Goal: Task Accomplishment & Management: Use online tool/utility

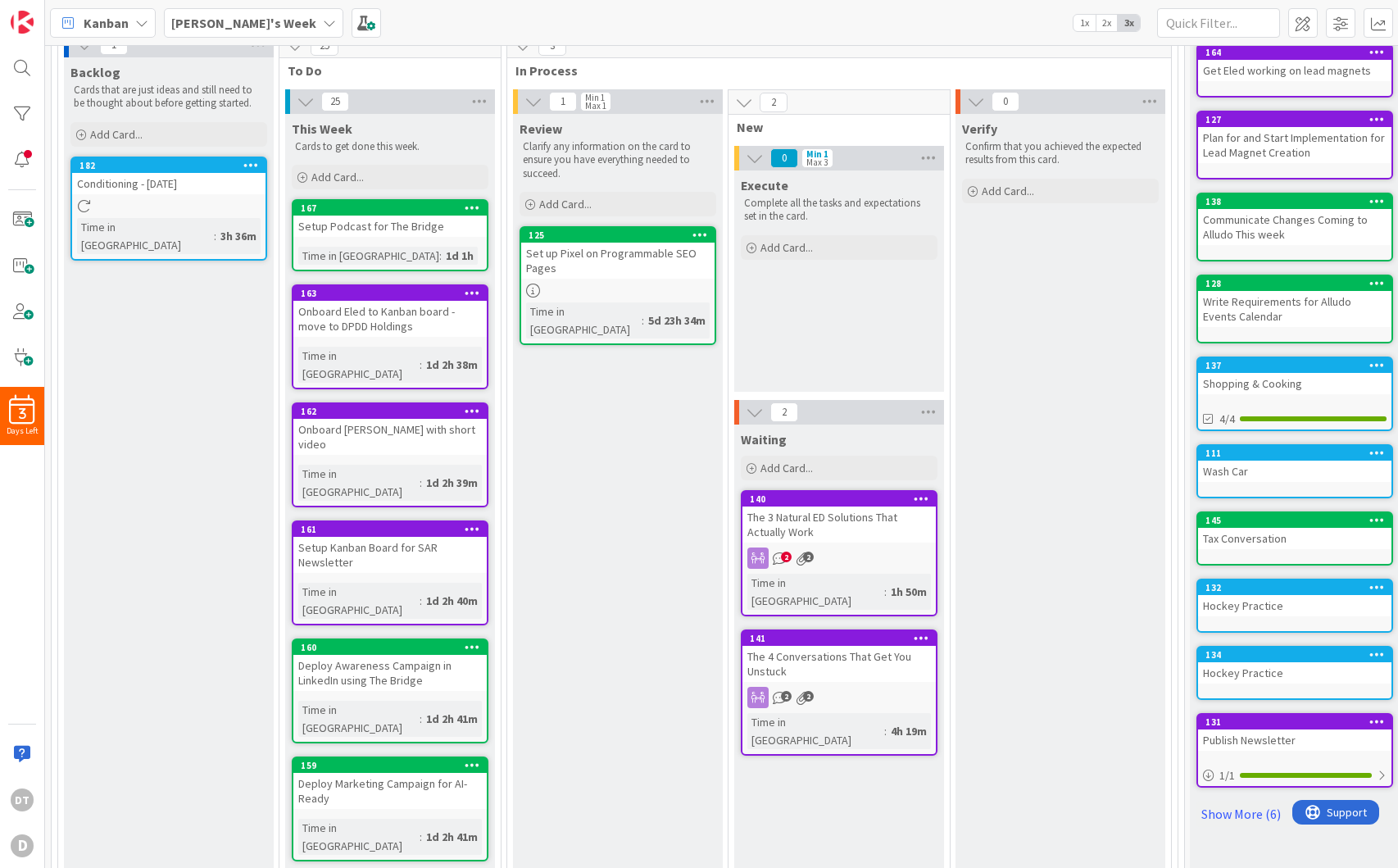
scroll to position [70, 0]
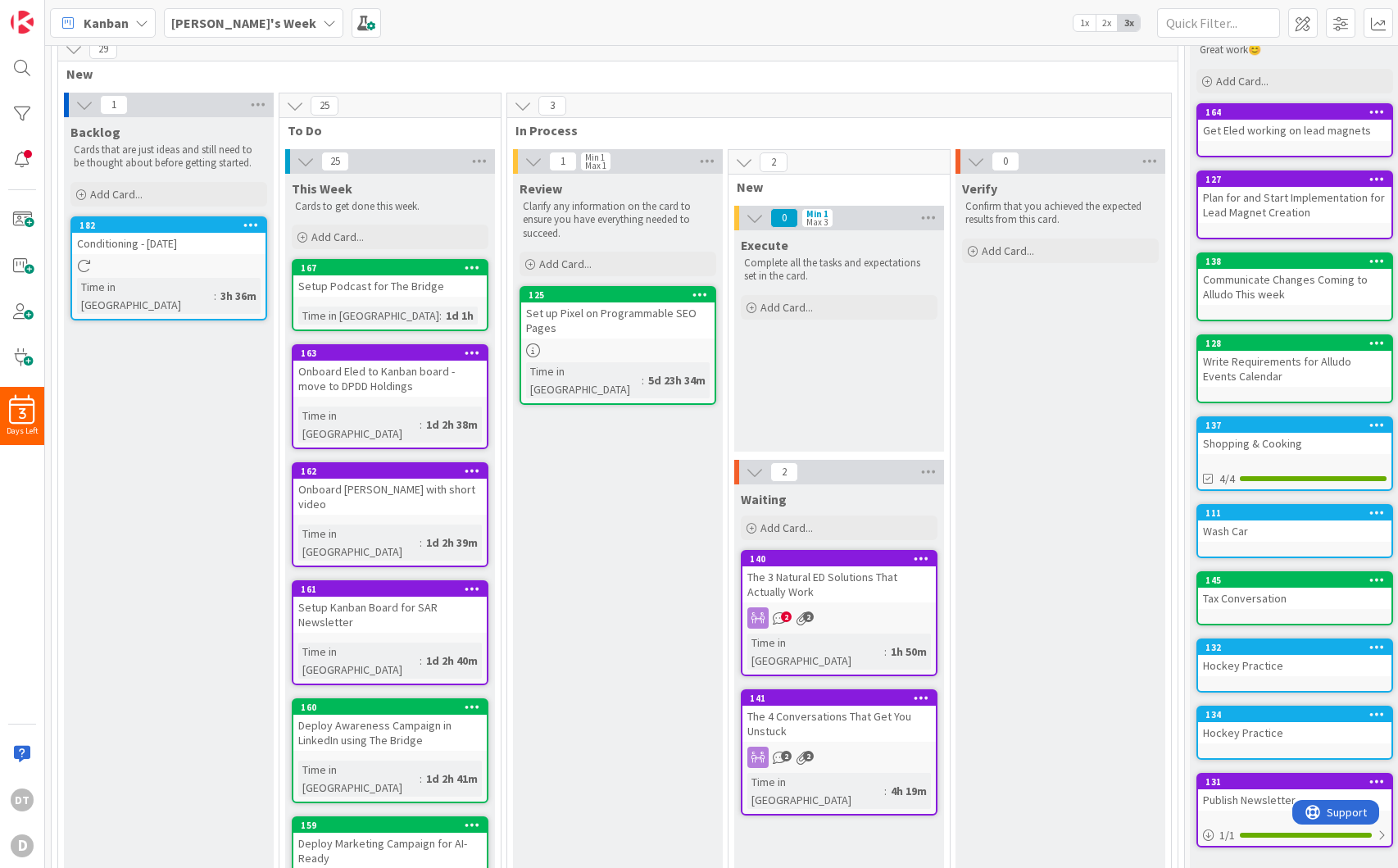
click at [245, 220] on icon at bounding box center [251, 224] width 16 height 11
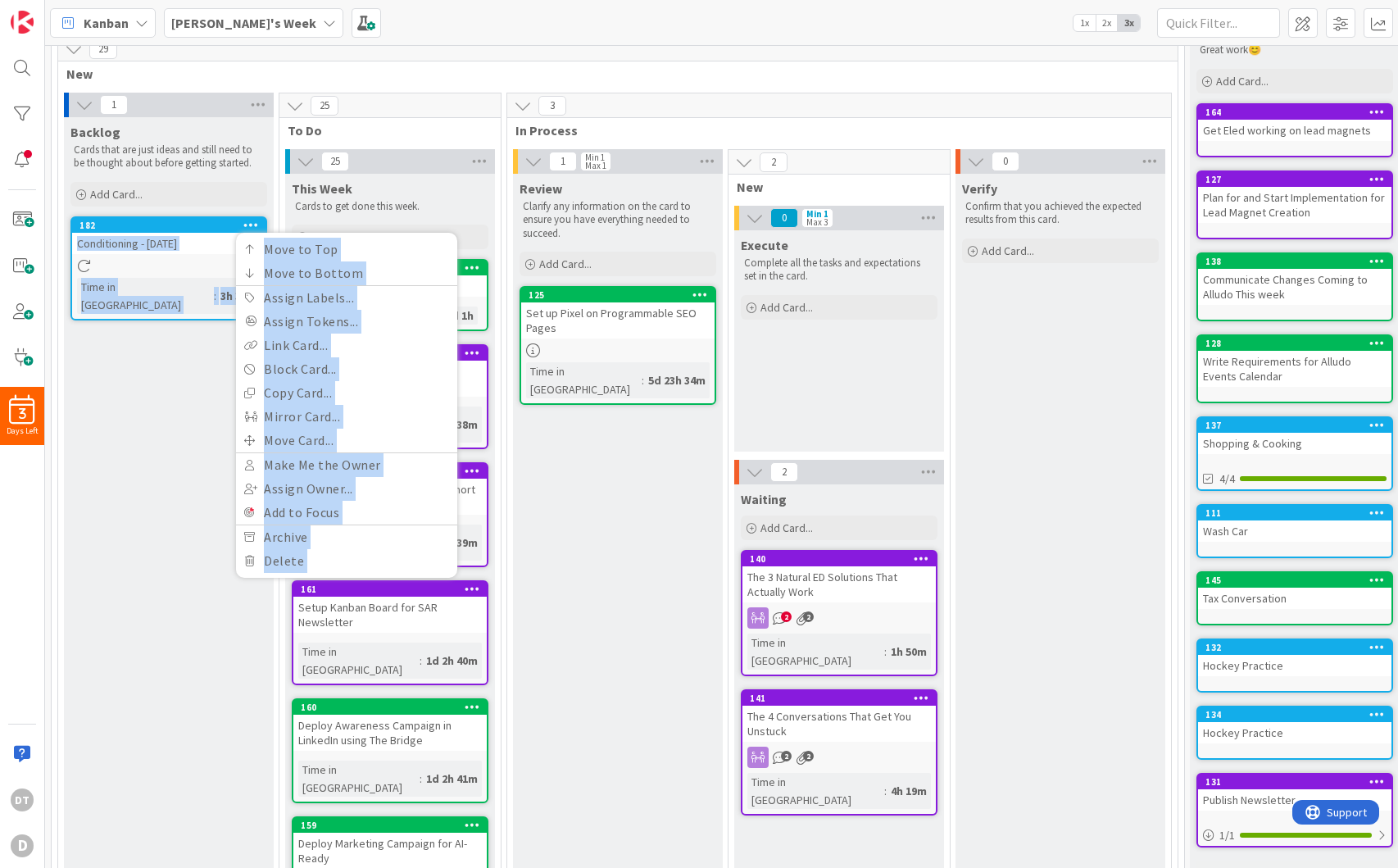
drag, startPoint x: 164, startPoint y: 228, endPoint x: 195, endPoint y: 767, distance: 539.9
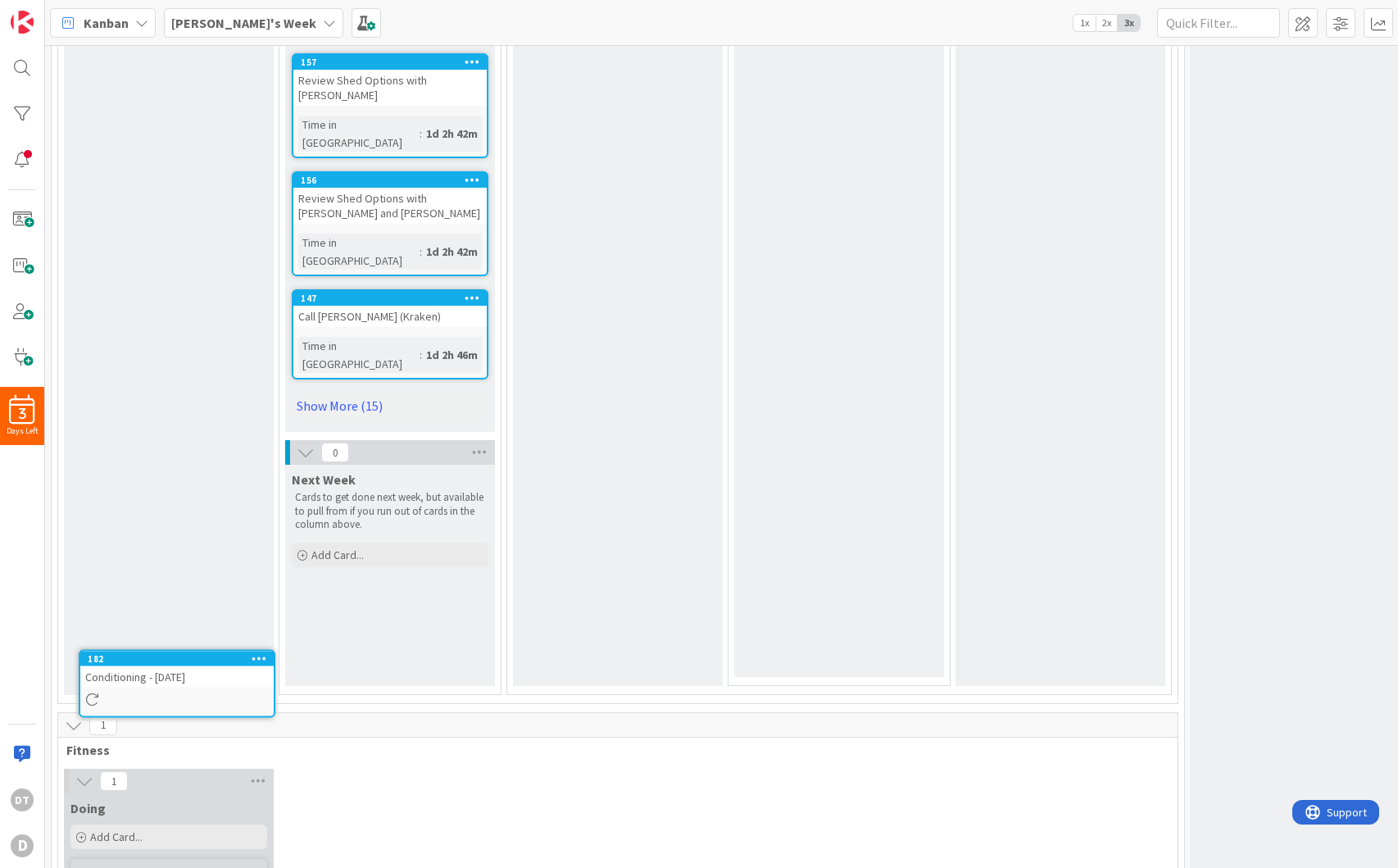
scroll to position [1049, 0]
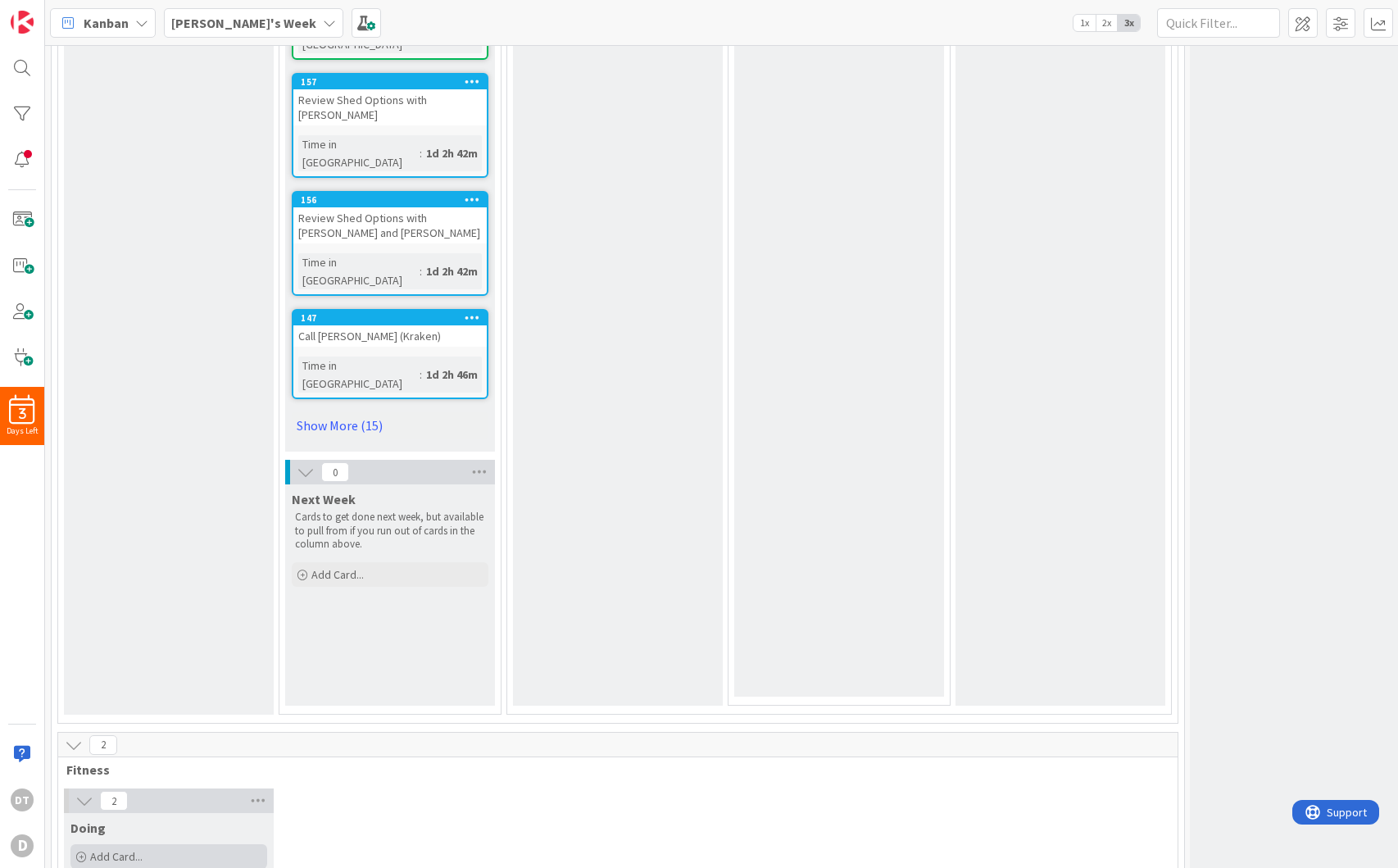
click at [117, 849] on span "Add Card..." at bounding box center [116, 856] width 53 height 15
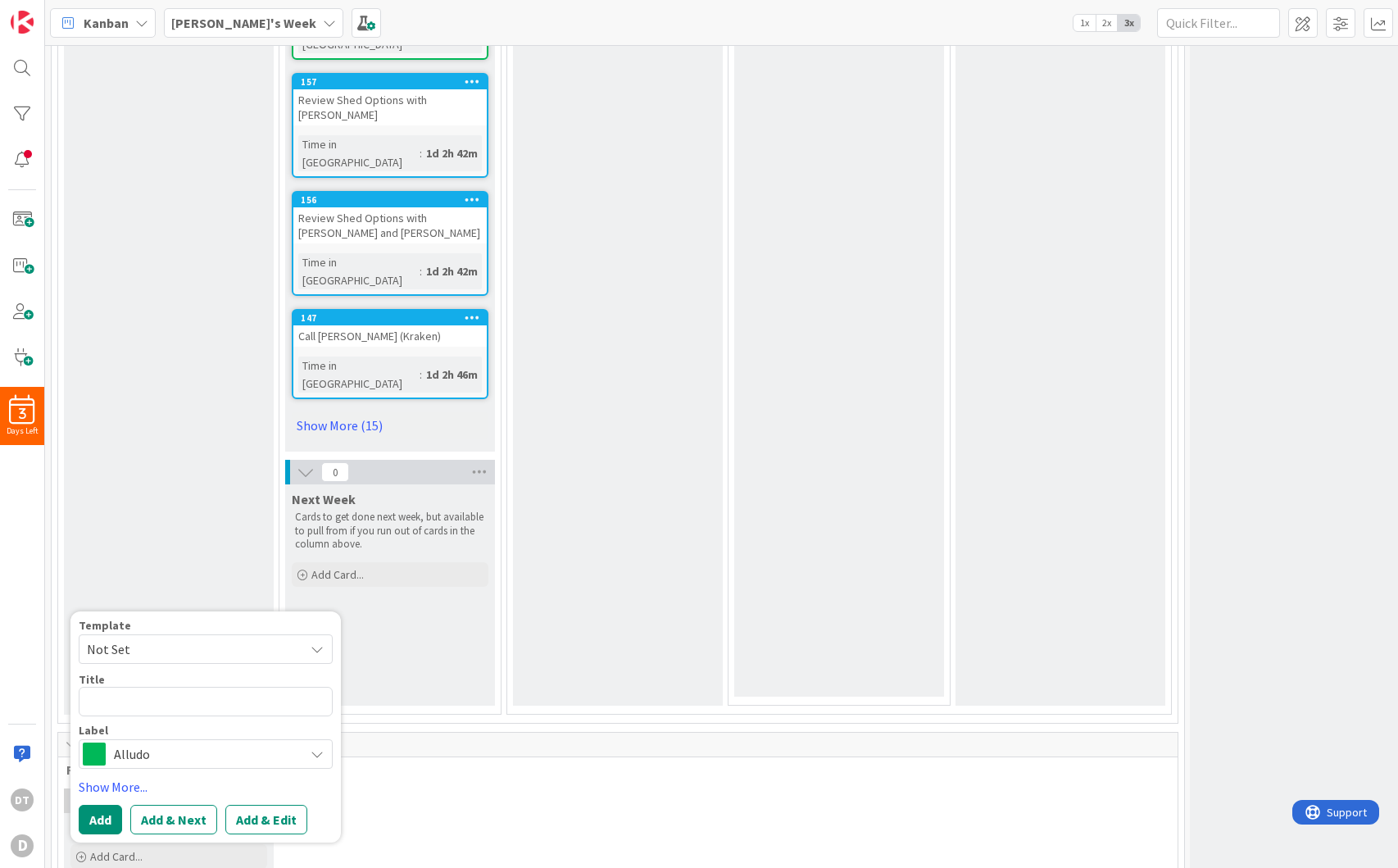
click at [140, 639] on span "Not Set" at bounding box center [190, 649] width 205 height 22
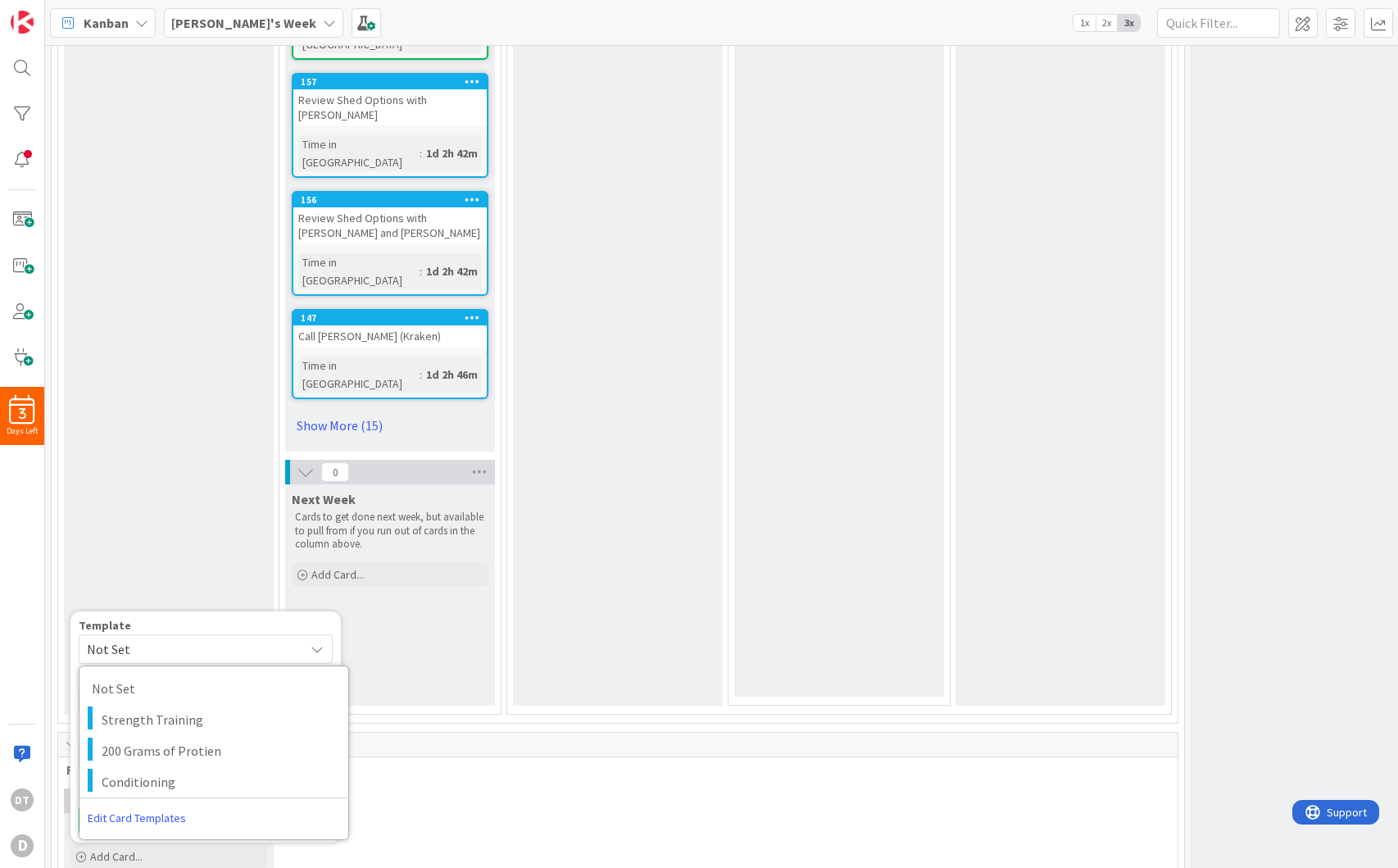
click at [144, 803] on link "Edit Card Templates" at bounding box center [136, 818] width 115 height 29
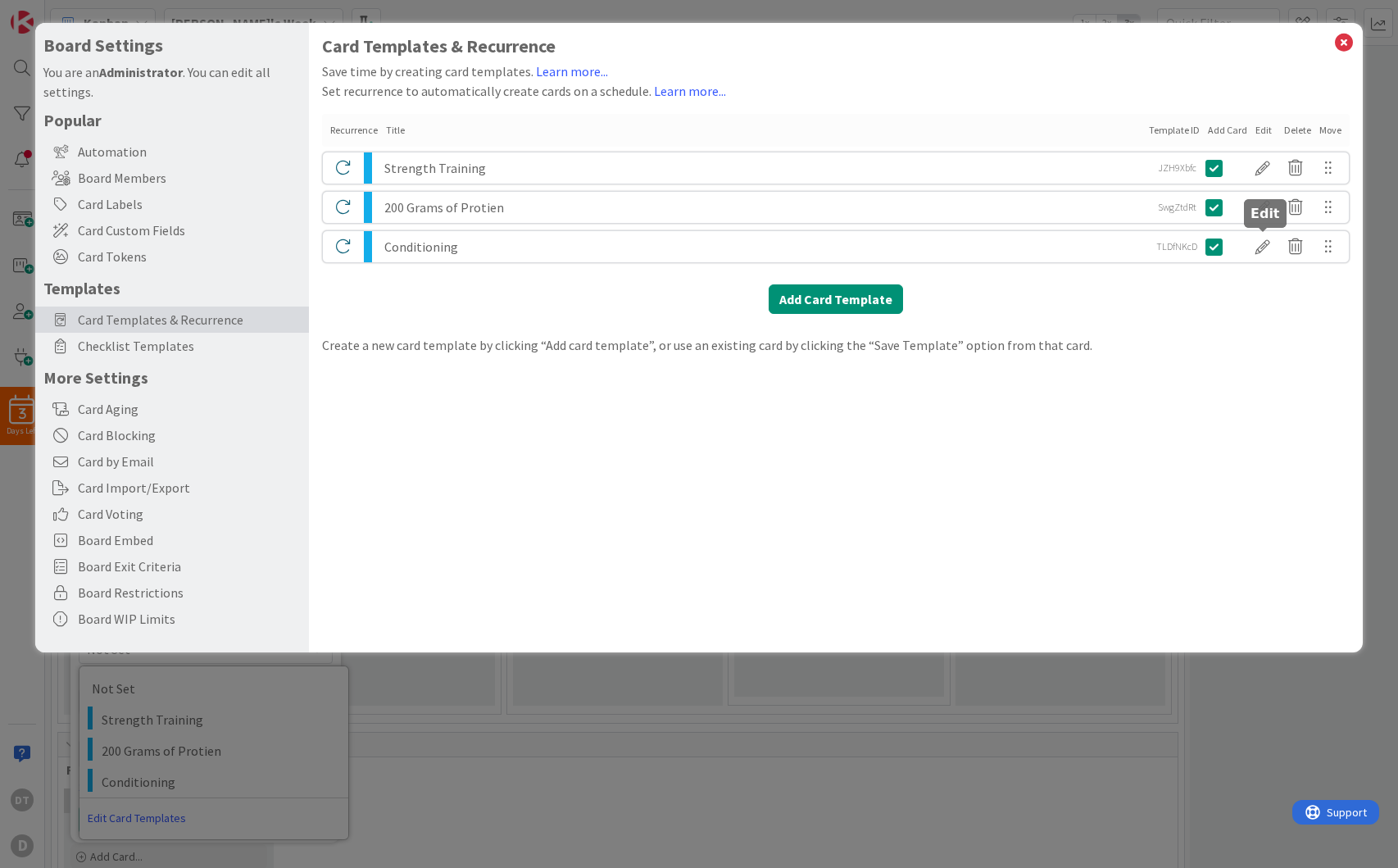
click at [1266, 249] on div at bounding box center [1263, 247] width 33 height 28
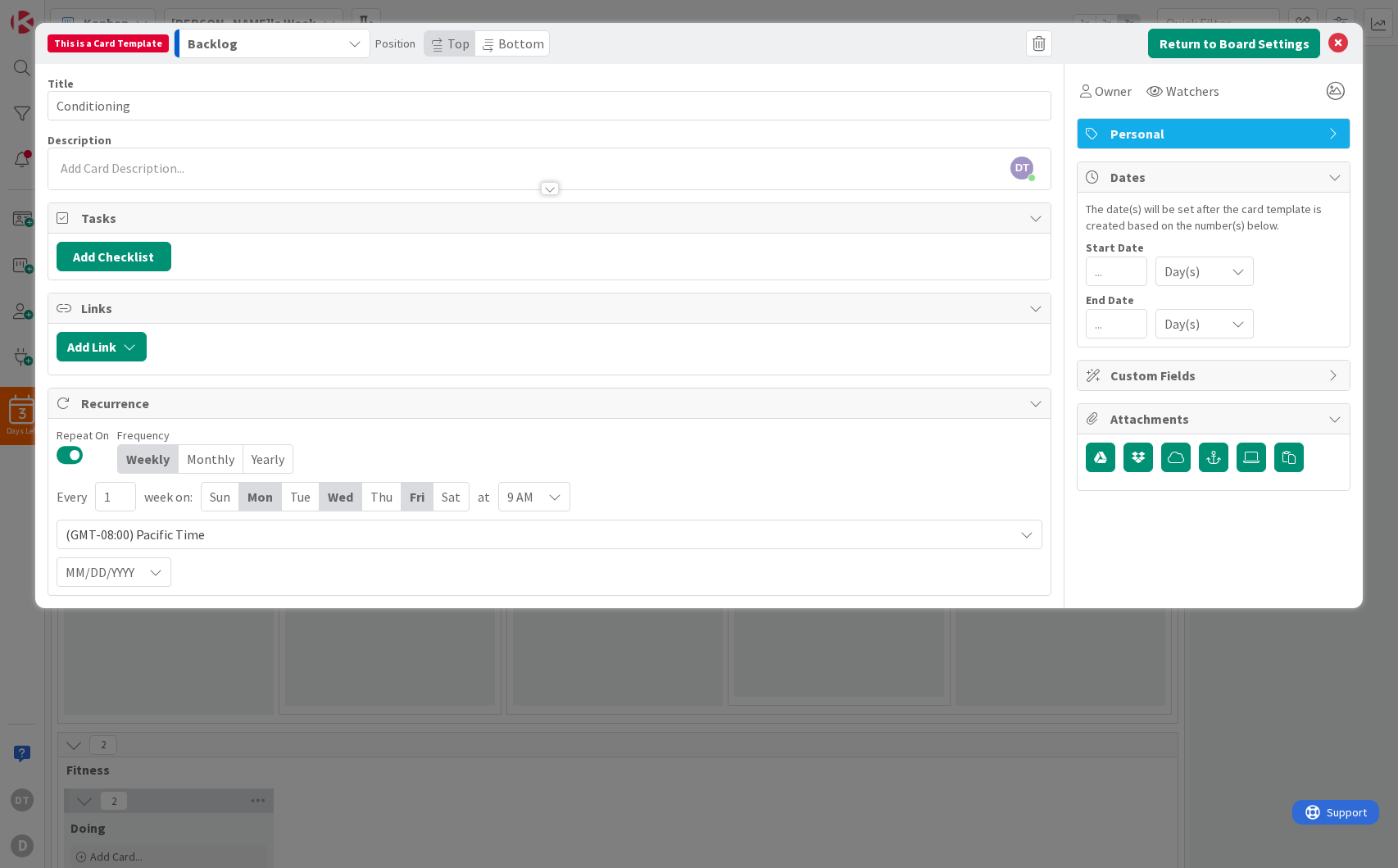
click at [348, 45] on icon "button" at bounding box center [354, 43] width 13 height 13
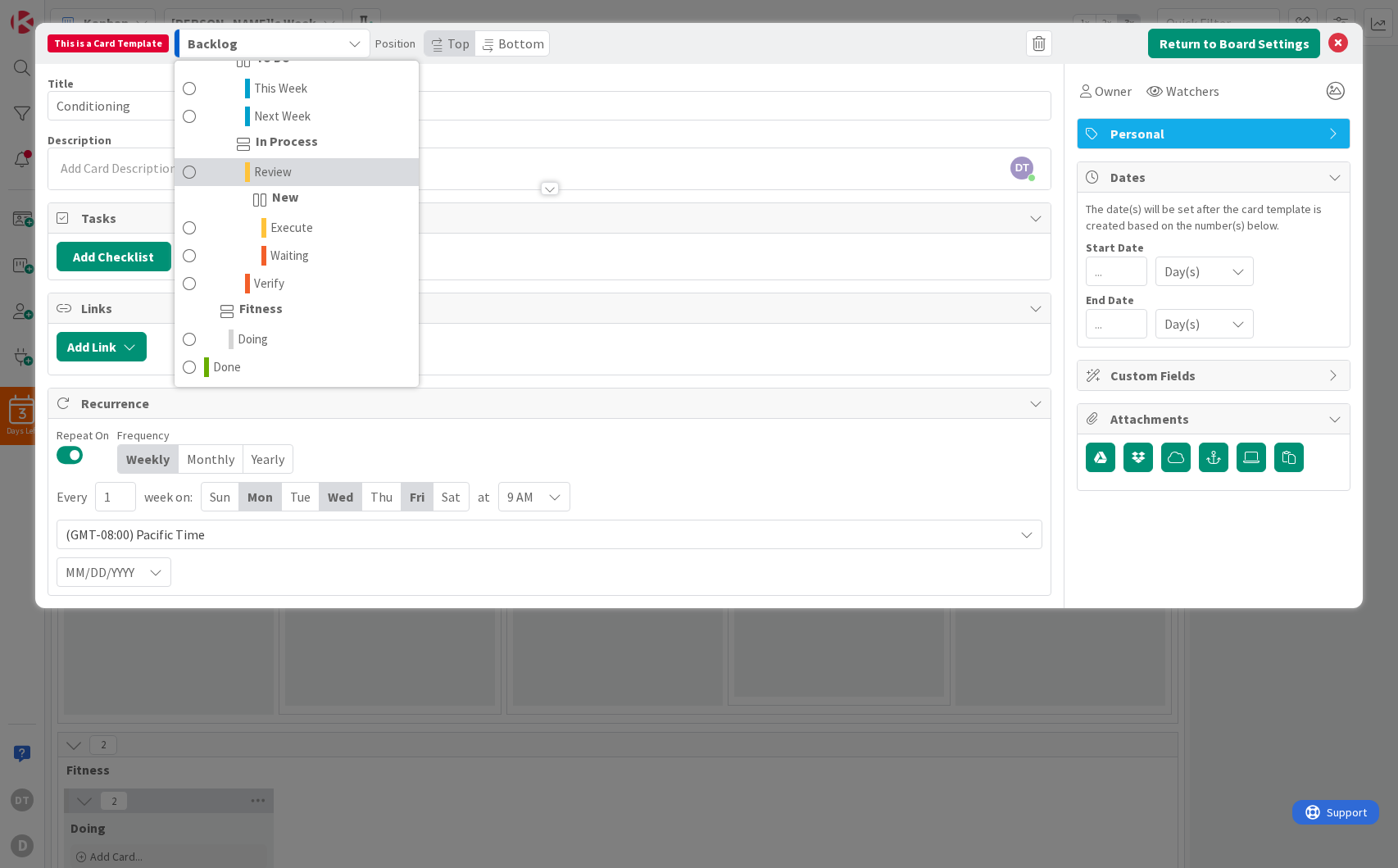
scroll to position [105, 0]
click at [248, 329] on span "Doing" at bounding box center [253, 338] width 30 height 20
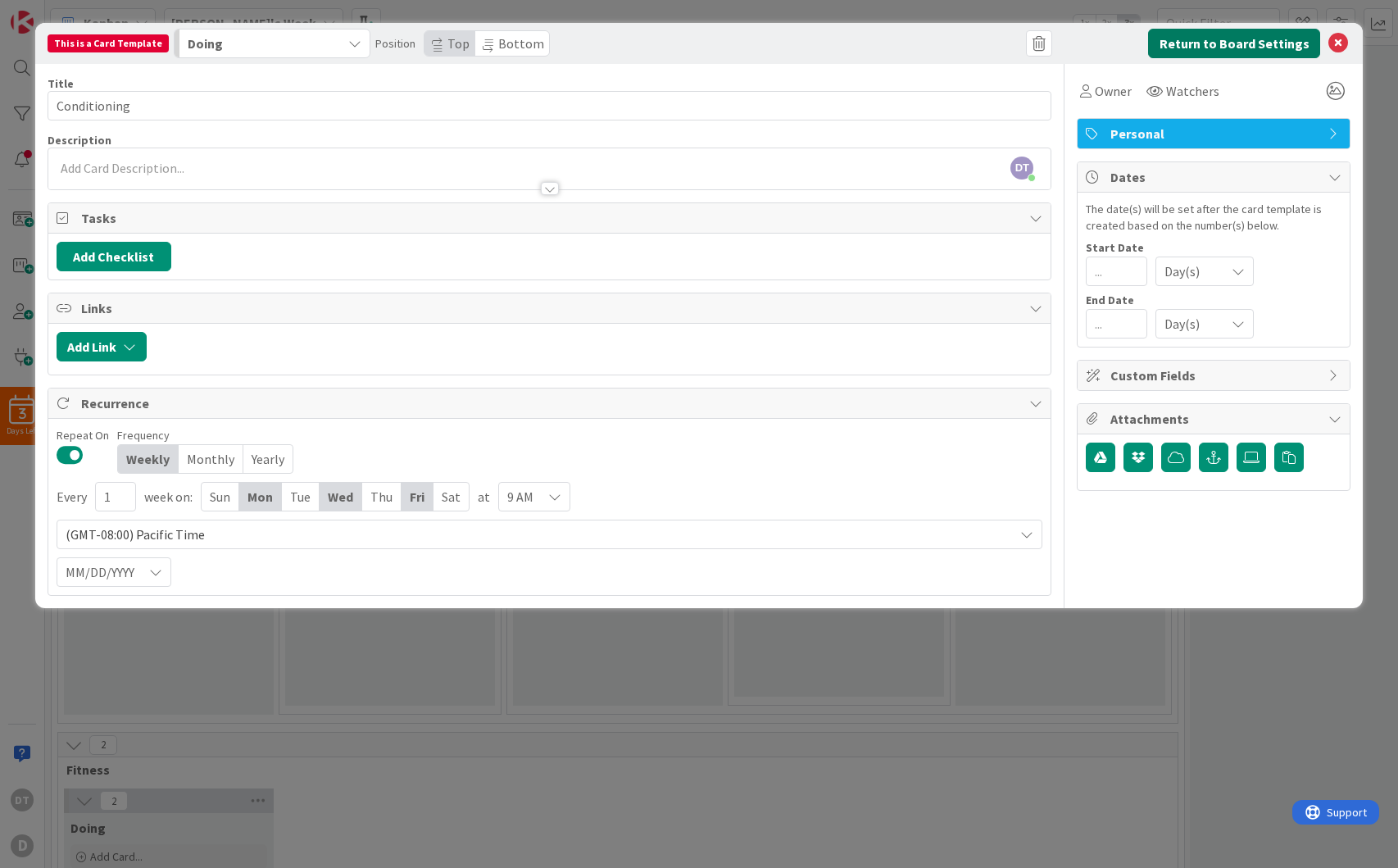
click at [1251, 47] on button "Return to Board Settings" at bounding box center [1234, 43] width 172 height 29
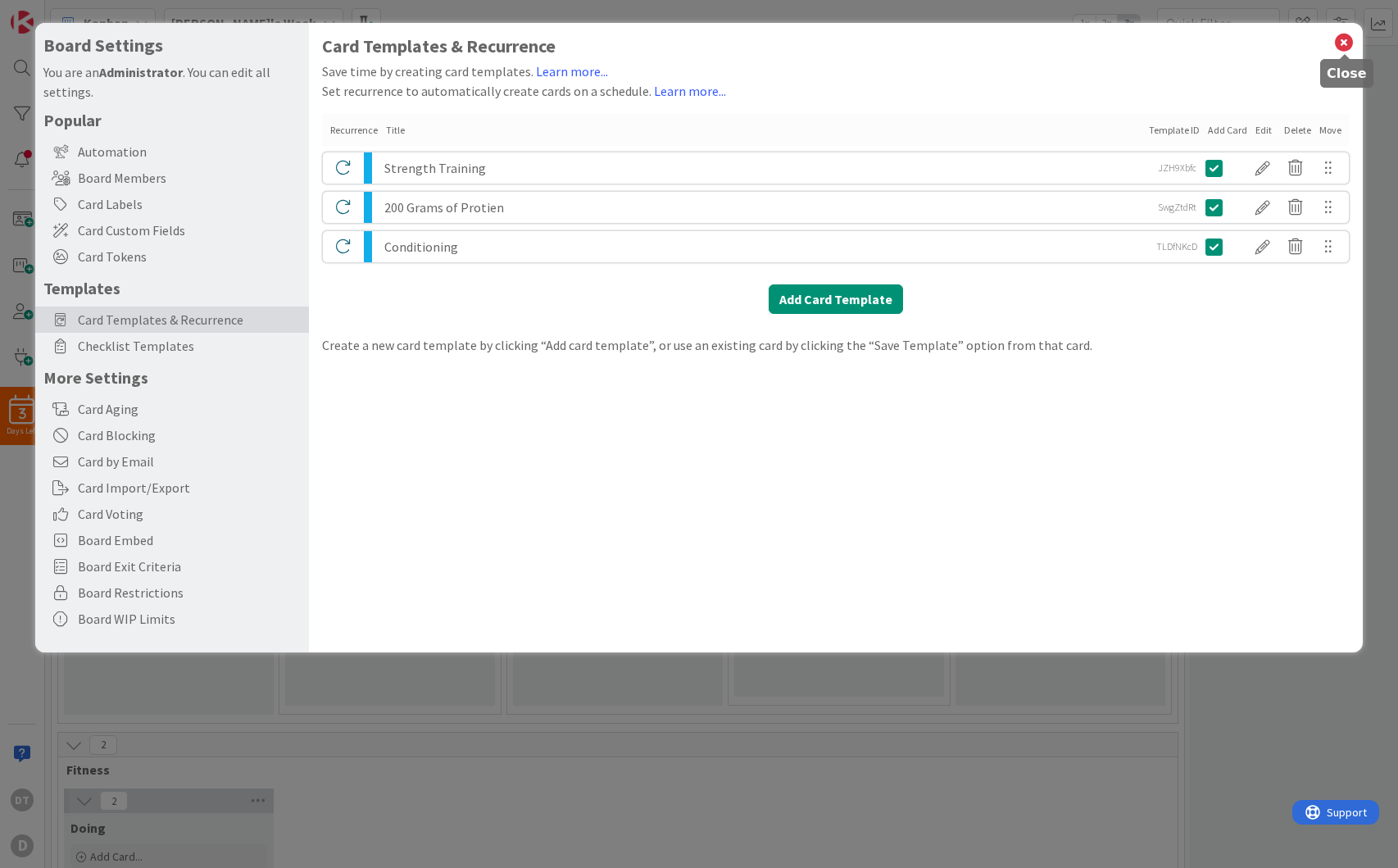
click at [1345, 41] on icon at bounding box center [1344, 42] width 22 height 23
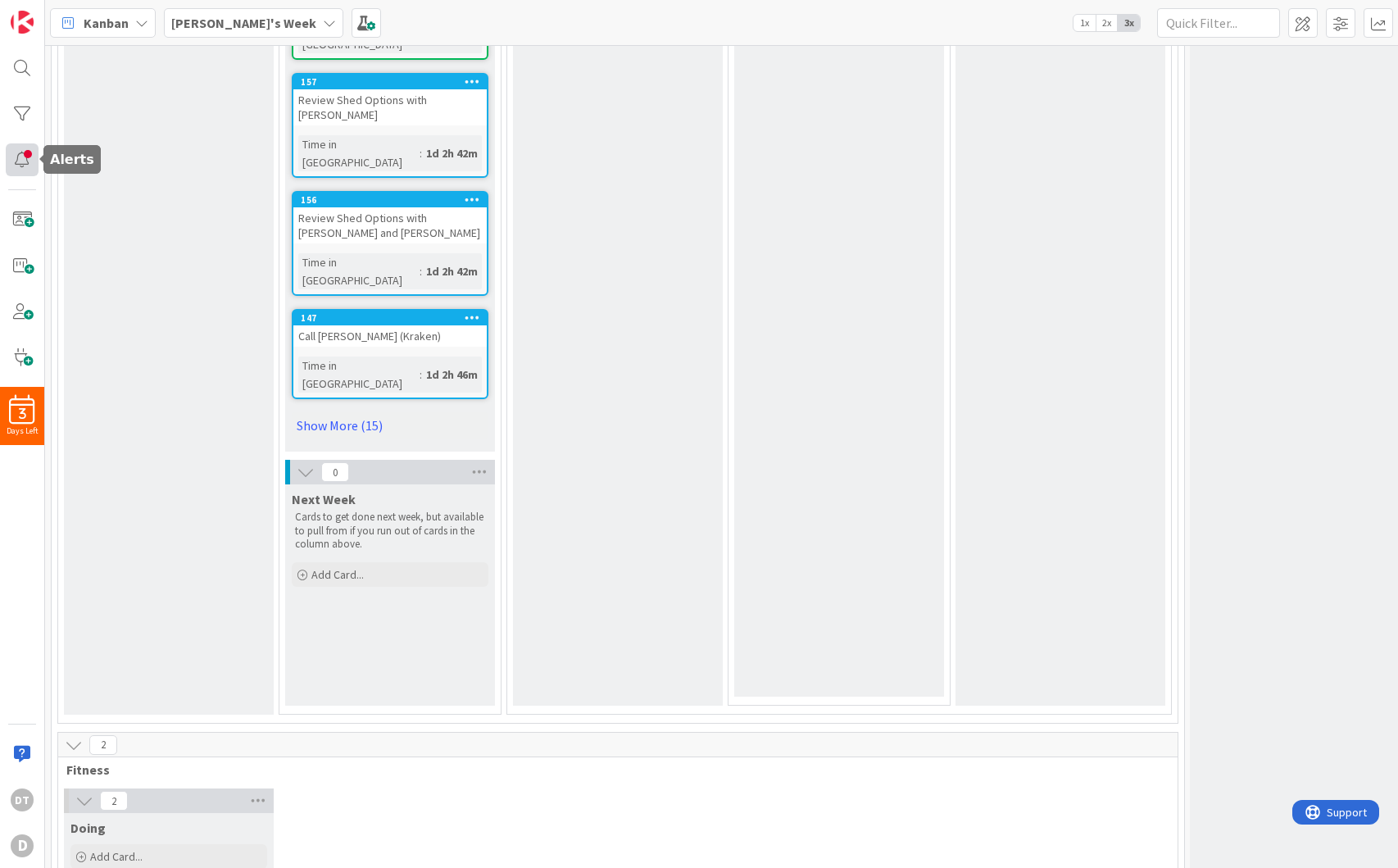
click at [24, 156] on div at bounding box center [22, 159] width 33 height 33
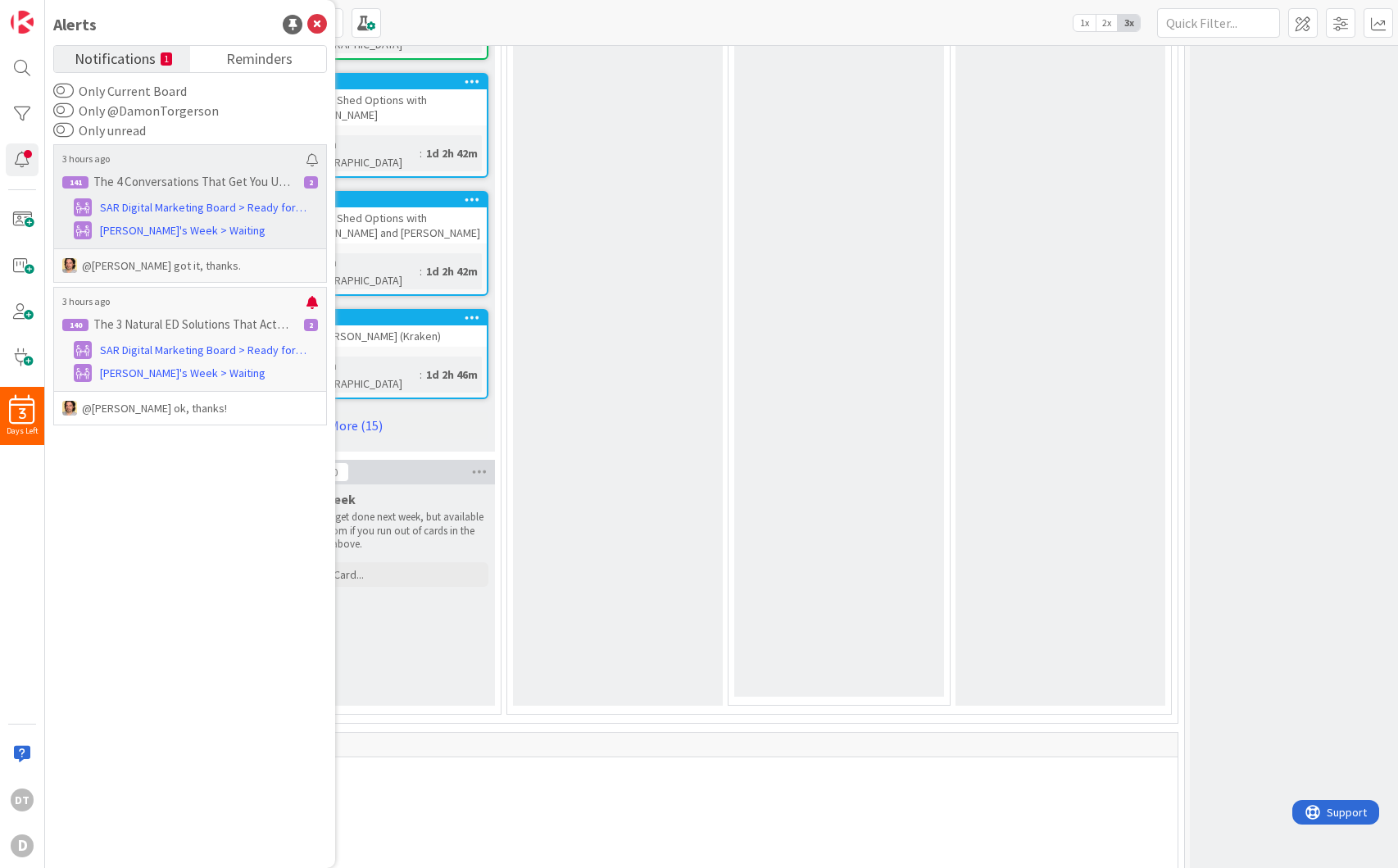
click at [144, 265] on p "@[PERSON_NAME]﻿ got it, thanks." at bounding box center [190, 265] width 256 height 16
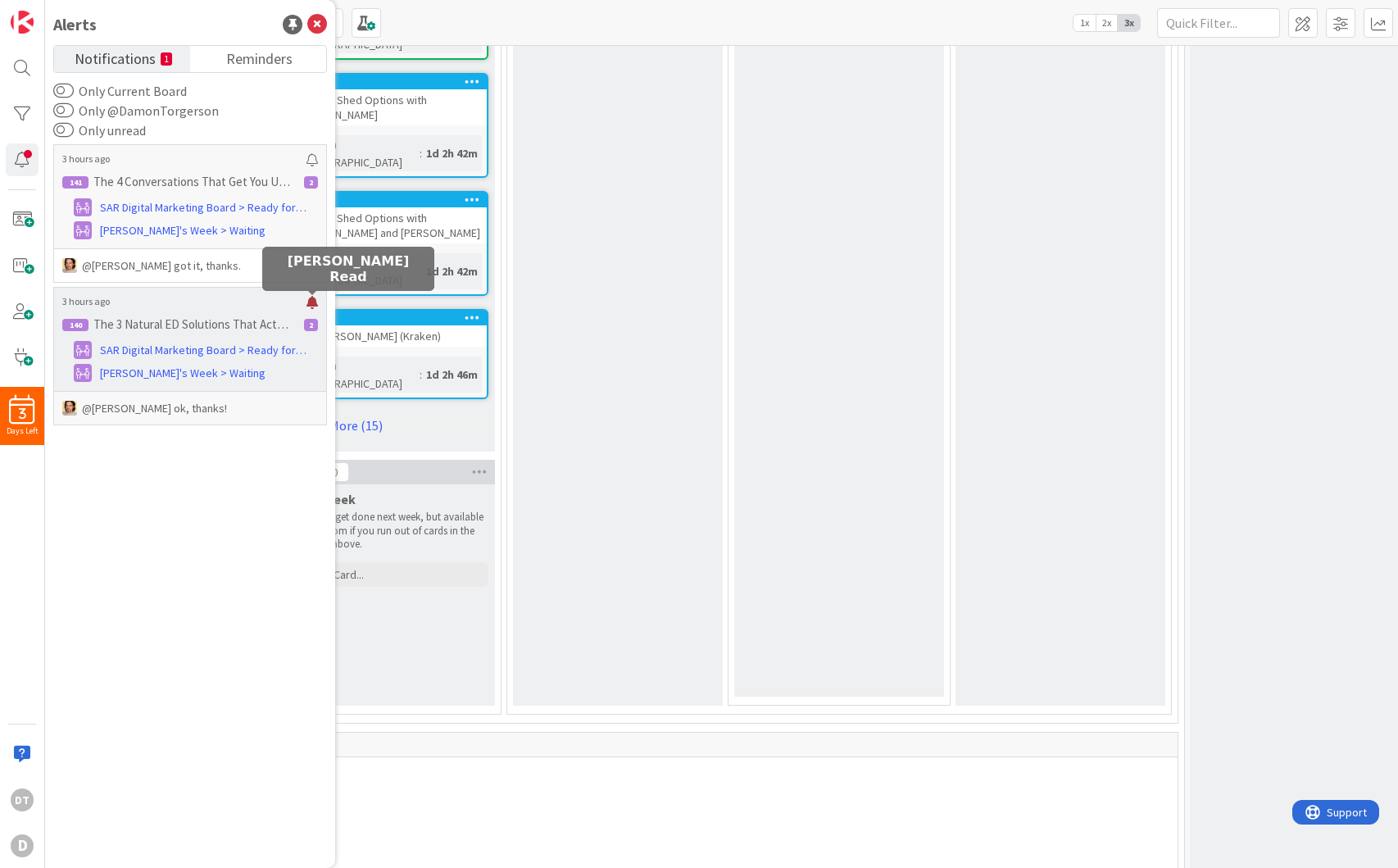
click at [310, 298] on div at bounding box center [312, 302] width 11 height 13
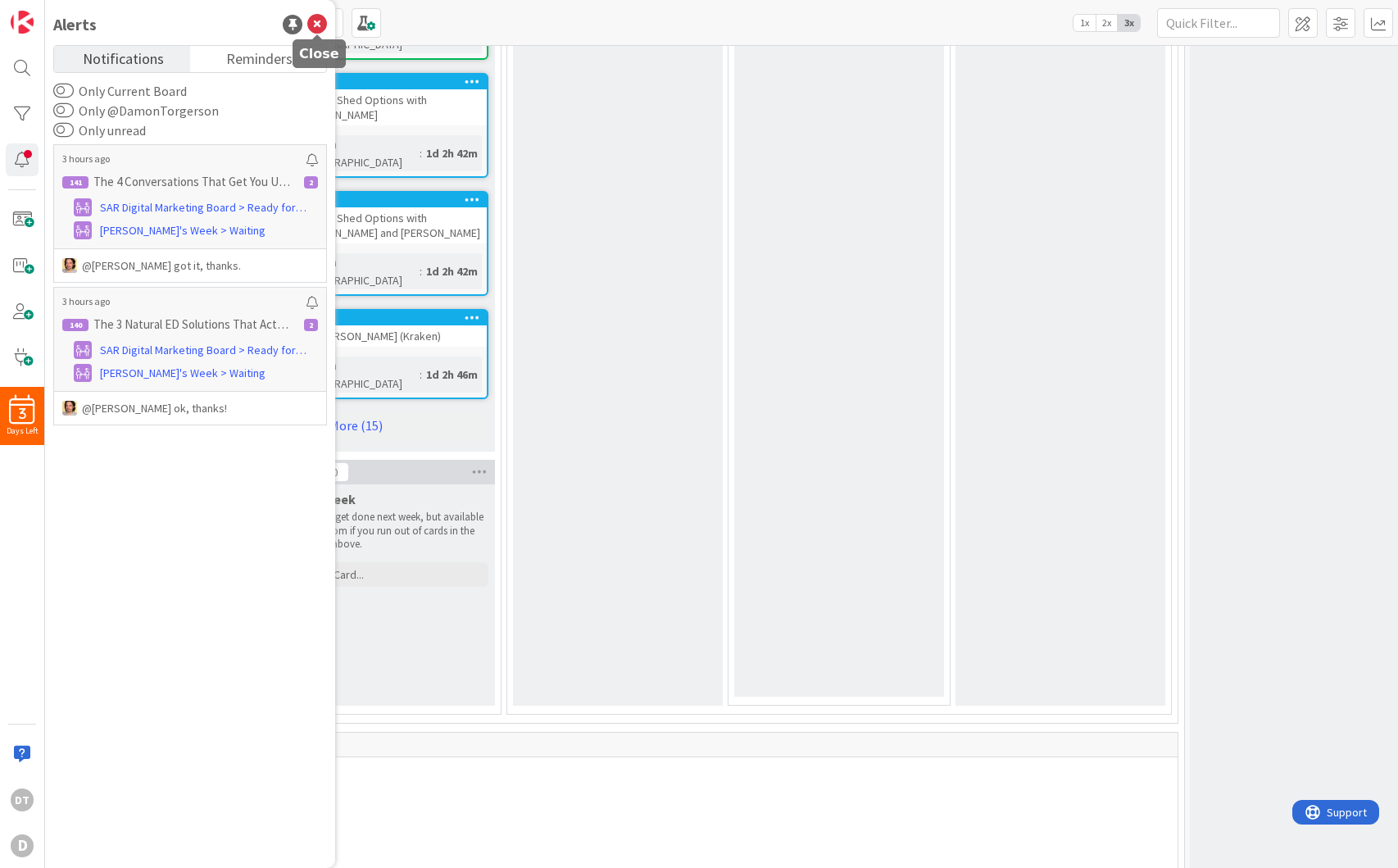
click at [313, 21] on icon at bounding box center [317, 24] width 20 height 20
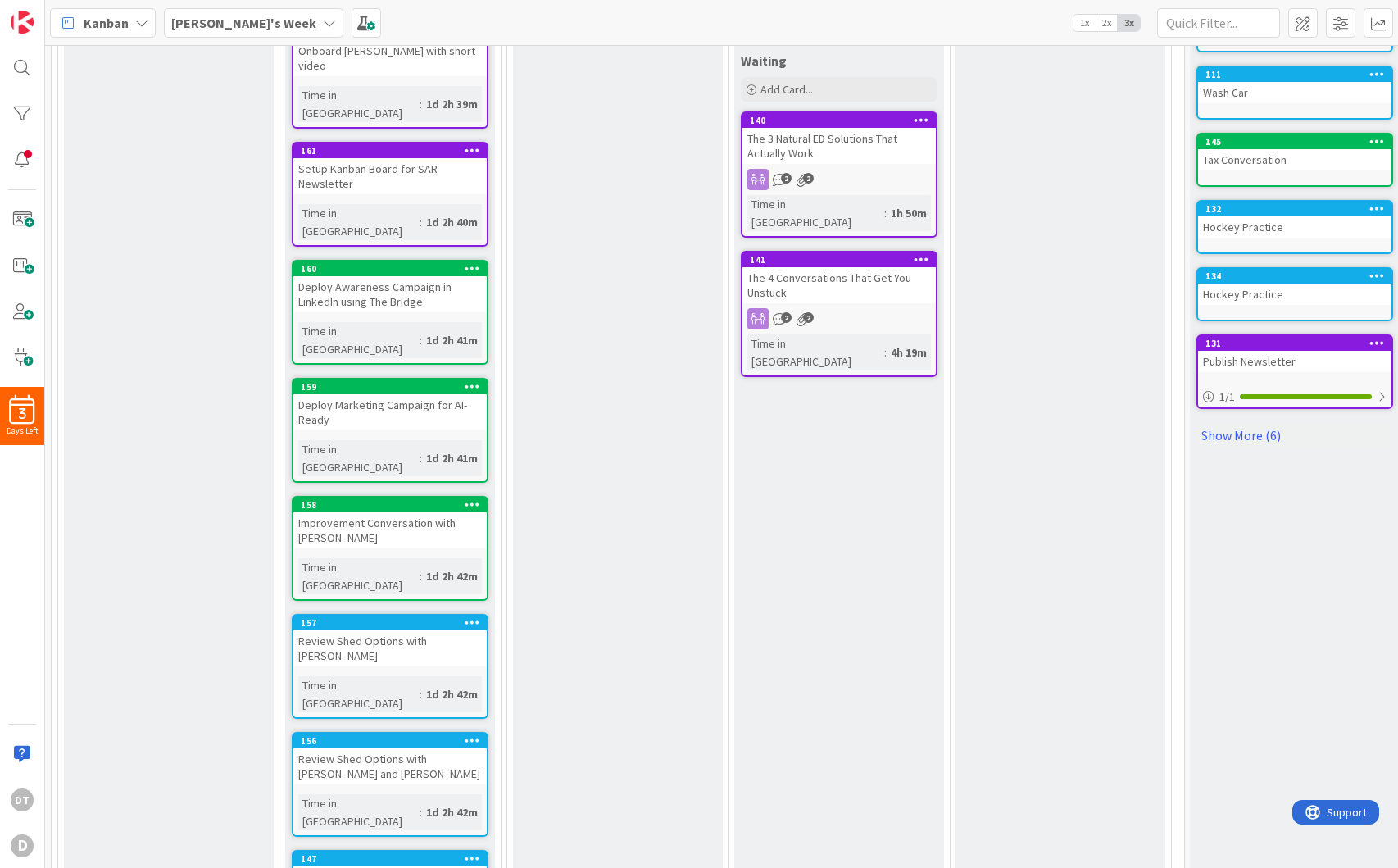
scroll to position [0, 0]
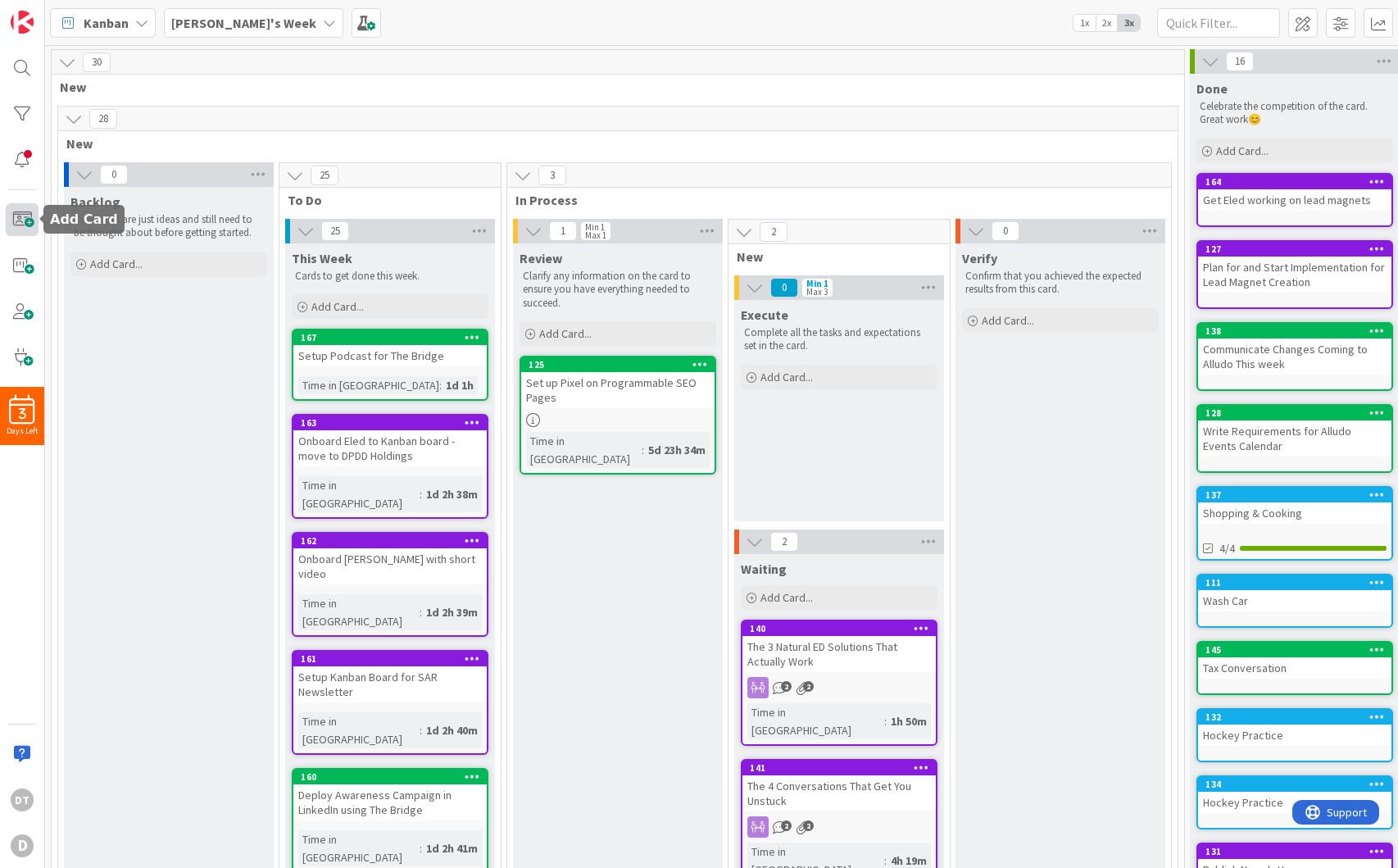
click at [26, 218] on span at bounding box center [22, 220] width 33 height 33
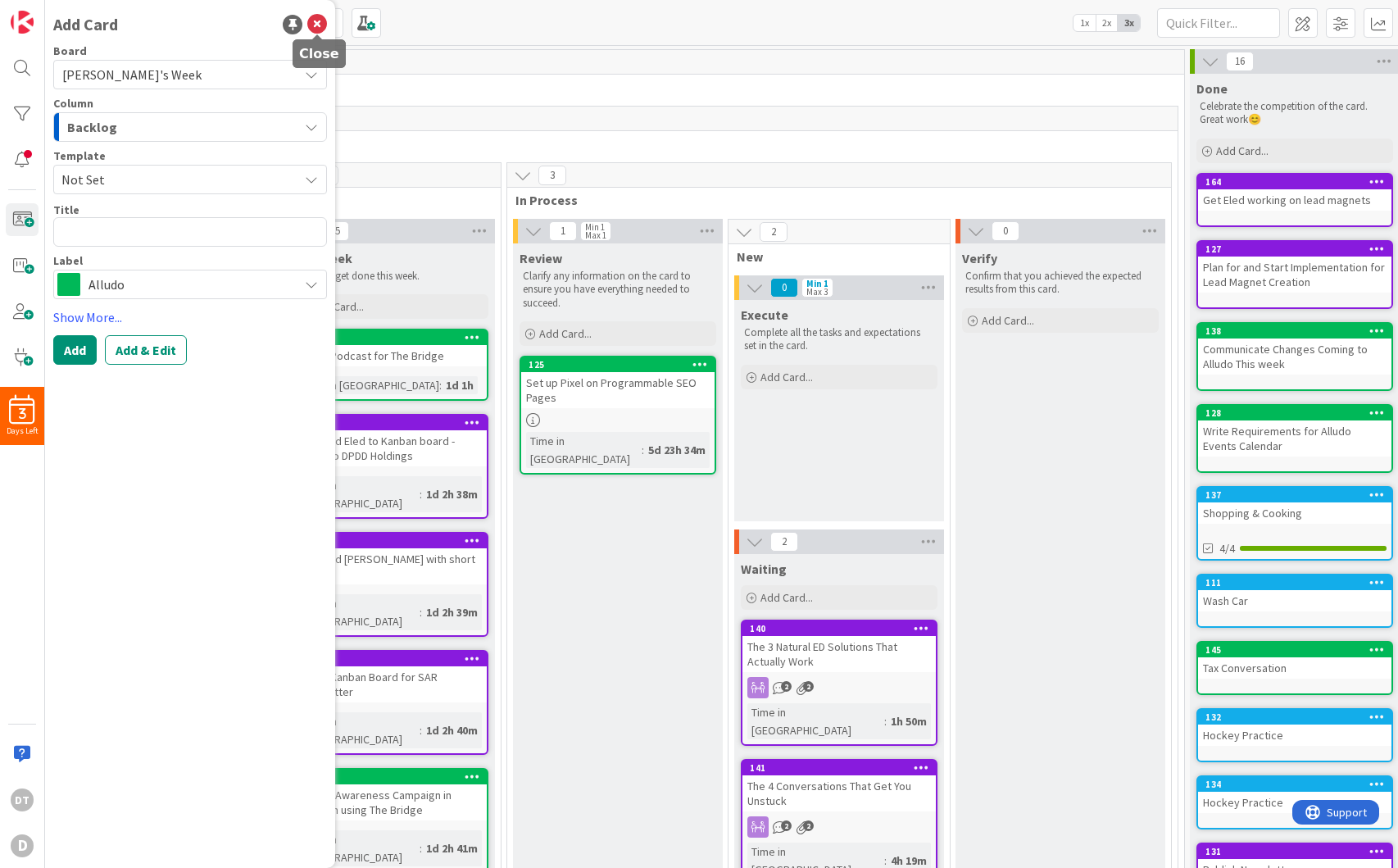
click at [317, 16] on icon at bounding box center [317, 24] width 20 height 20
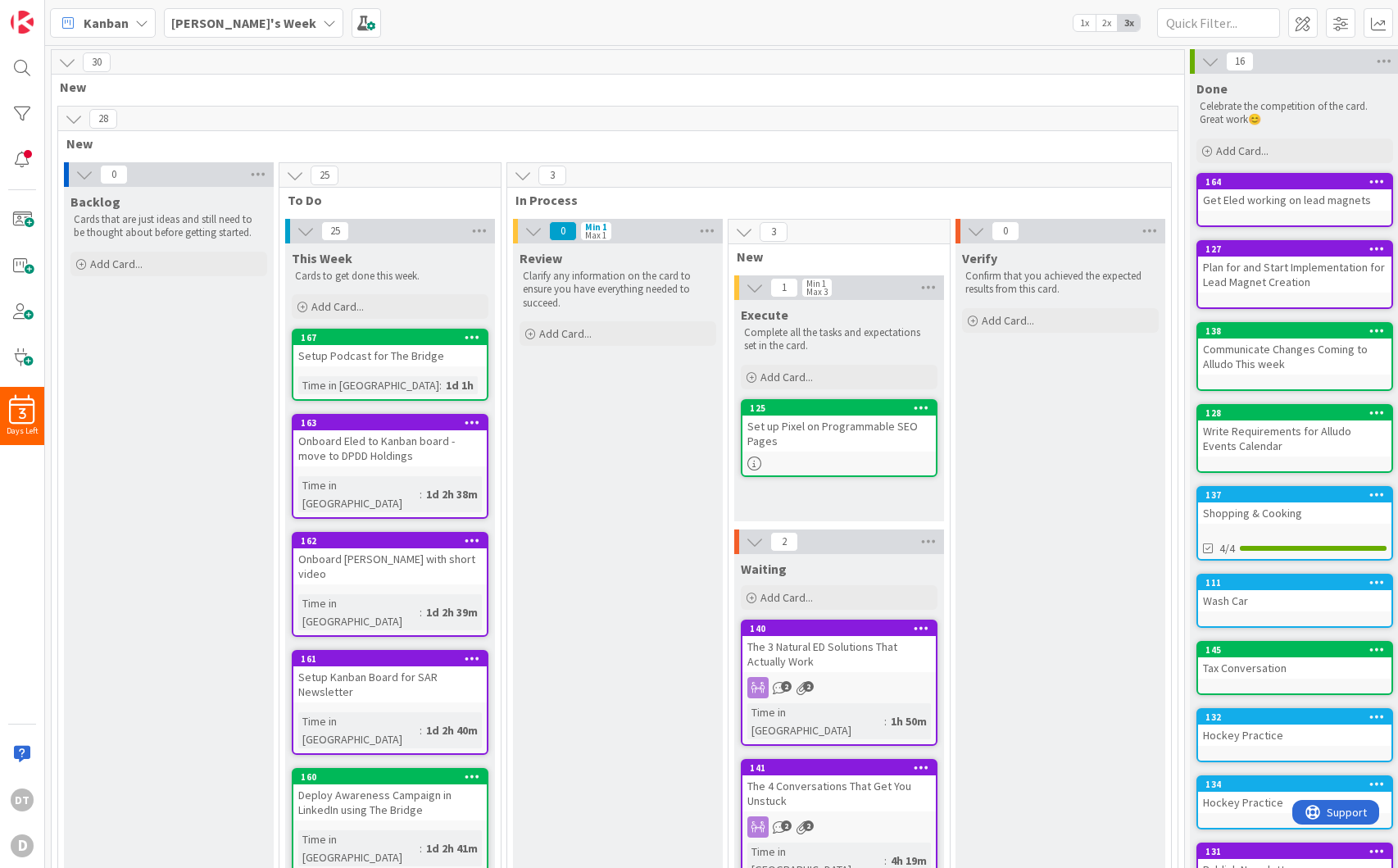
drag, startPoint x: 586, startPoint y: 359, endPoint x: 160, endPoint y: 396, distance: 427.6
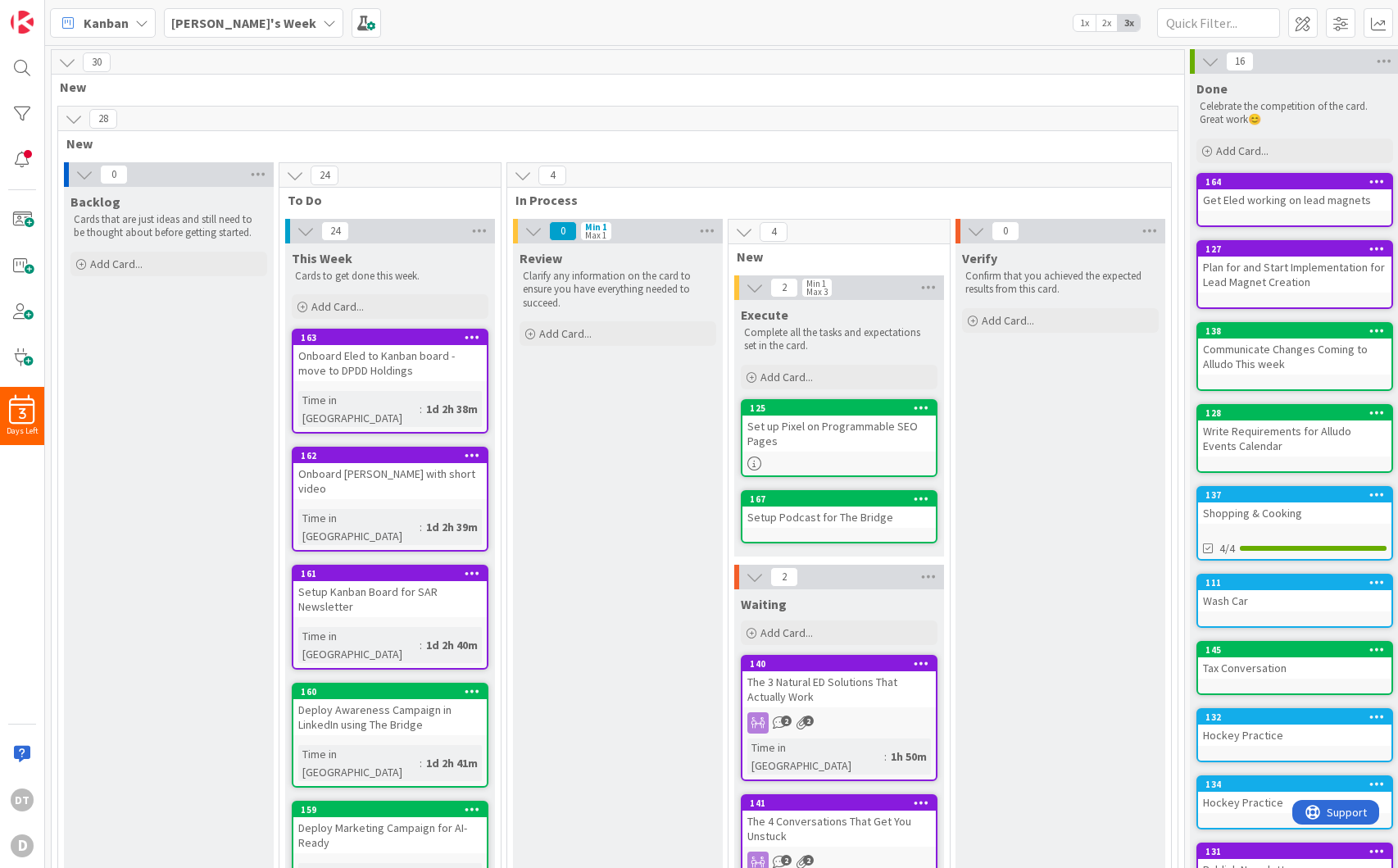
drag, startPoint x: 343, startPoint y: 340, endPoint x: 881, endPoint y: 1, distance: 635.9
